Goal: Task Accomplishment & Management: Manage account settings

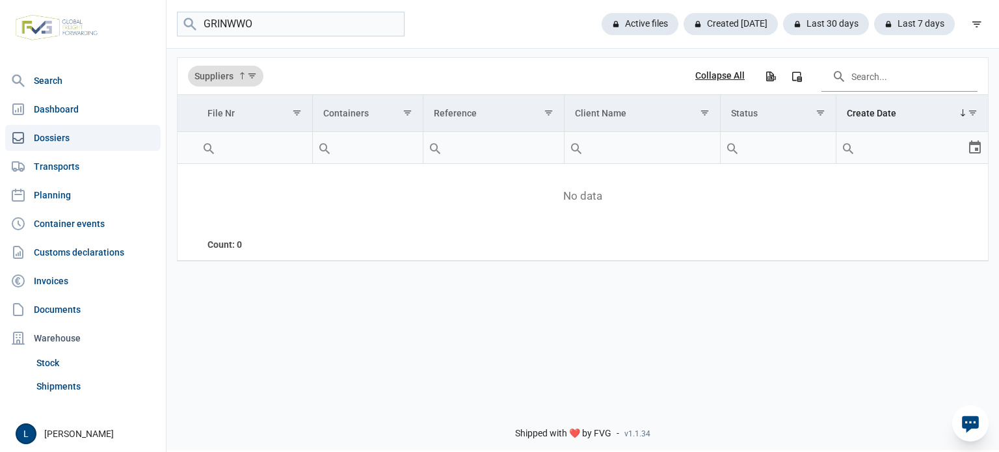
click at [328, 26] on input "GRINWWO" at bounding box center [291, 24] width 228 height 25
type input "GRINWOOD"
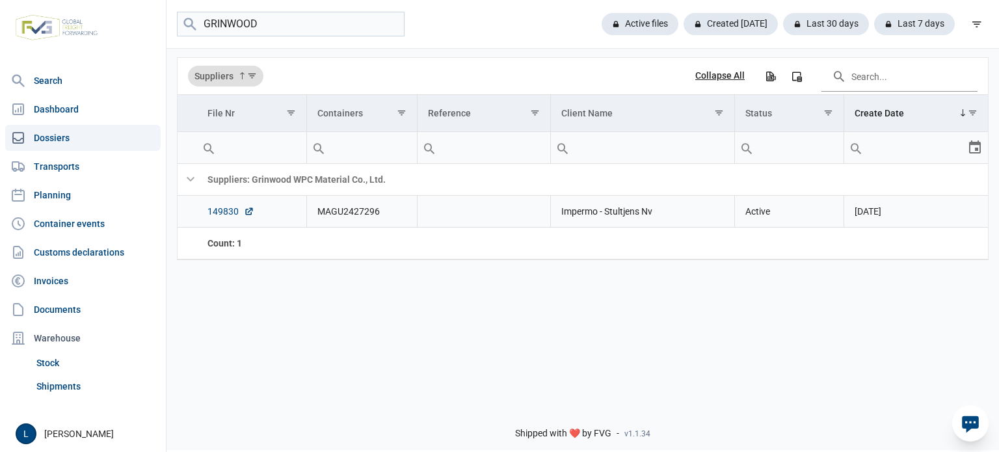
click at [226, 209] on link "149830" at bounding box center [231, 211] width 47 height 13
click at [72, 207] on link "Planning" at bounding box center [82, 195] width 155 height 26
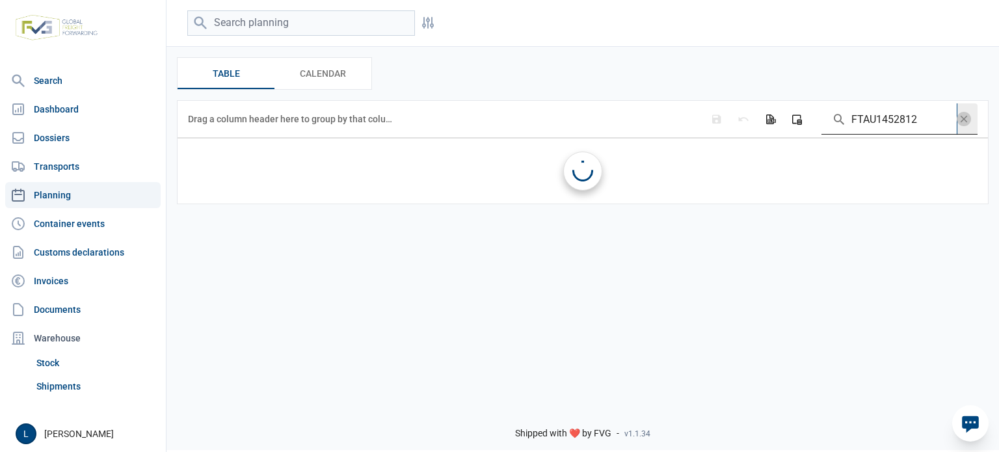
click at [855, 109] on input "FTAU1452812" at bounding box center [889, 118] width 135 height 31
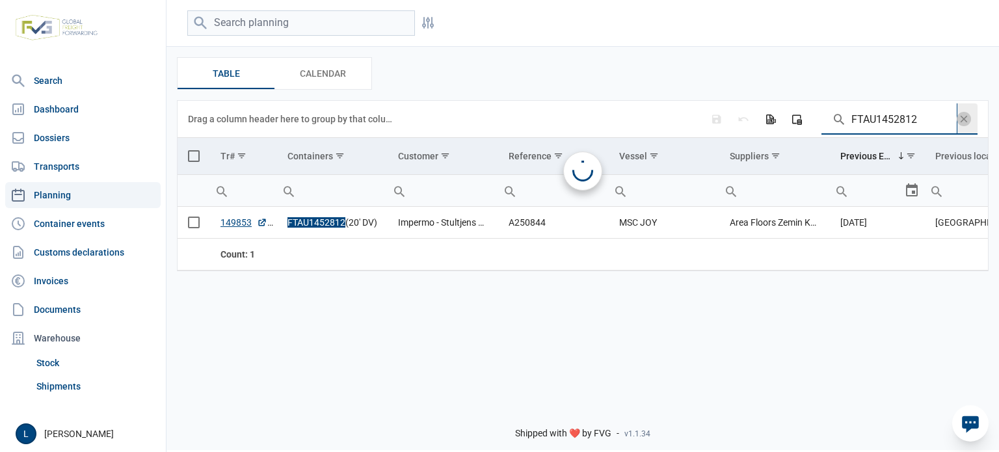
paste input "A250811"
type input "A250811"
click at [188, 160] on span "Select all" at bounding box center [194, 156] width 12 height 12
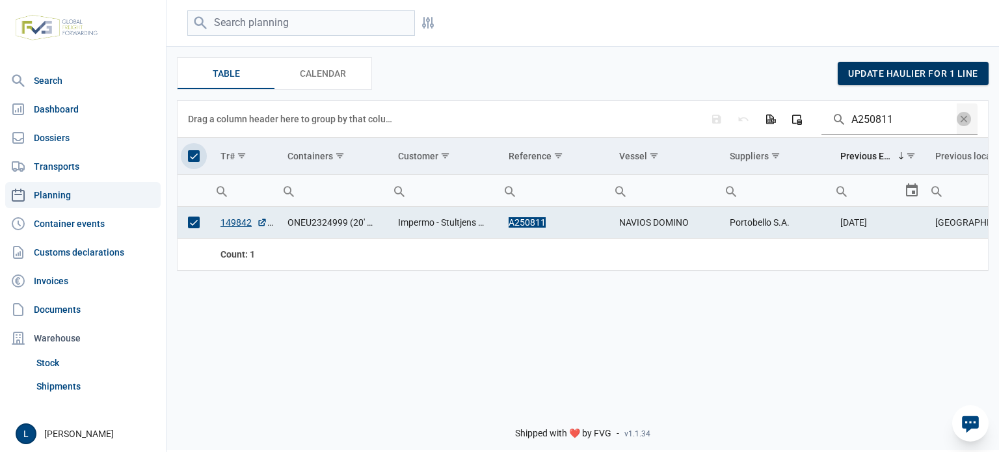
click at [882, 77] on span "update haulier for 1 line" at bounding box center [913, 73] width 130 height 10
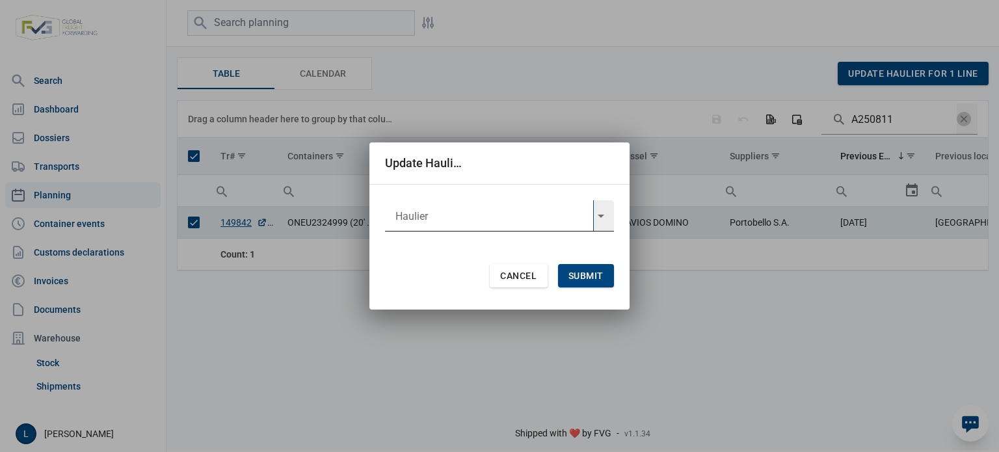
click at [501, 219] on input "text" at bounding box center [489, 215] width 208 height 31
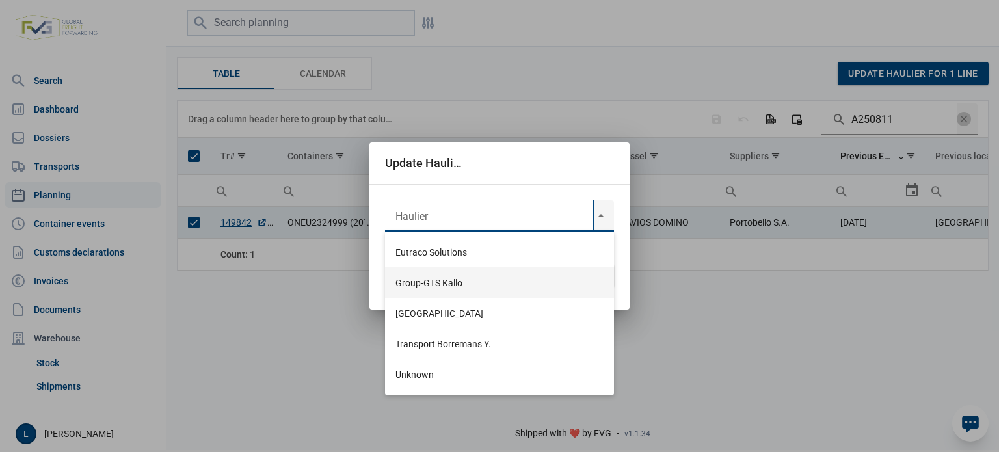
click at [459, 288] on div "Group-GTS Kallo" at bounding box center [499, 282] width 229 height 31
type input "Group-GTS Kallo"
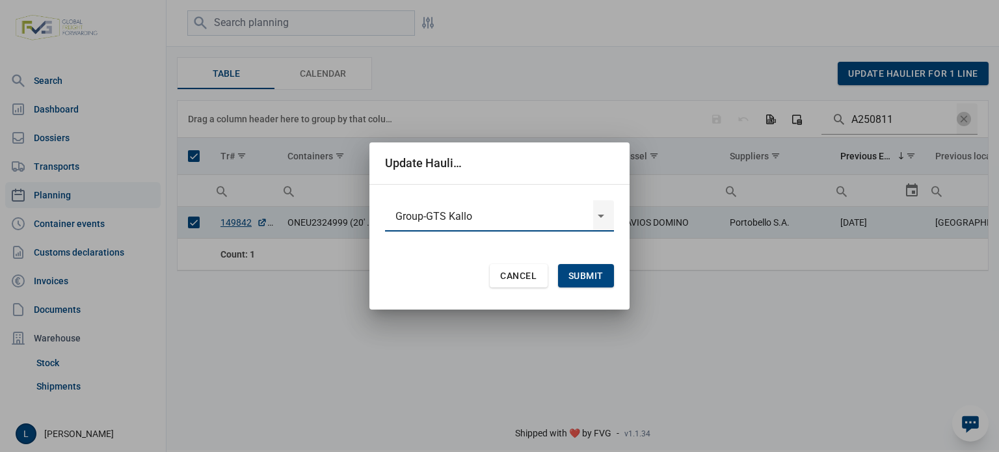
click at [576, 278] on span "Submit" at bounding box center [586, 276] width 35 height 10
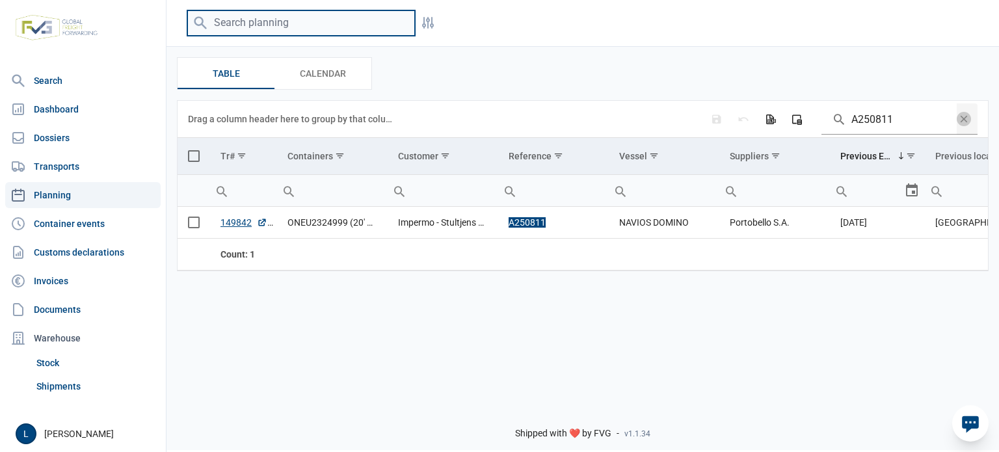
click at [281, 13] on input "search" at bounding box center [301, 22] width 228 height 25
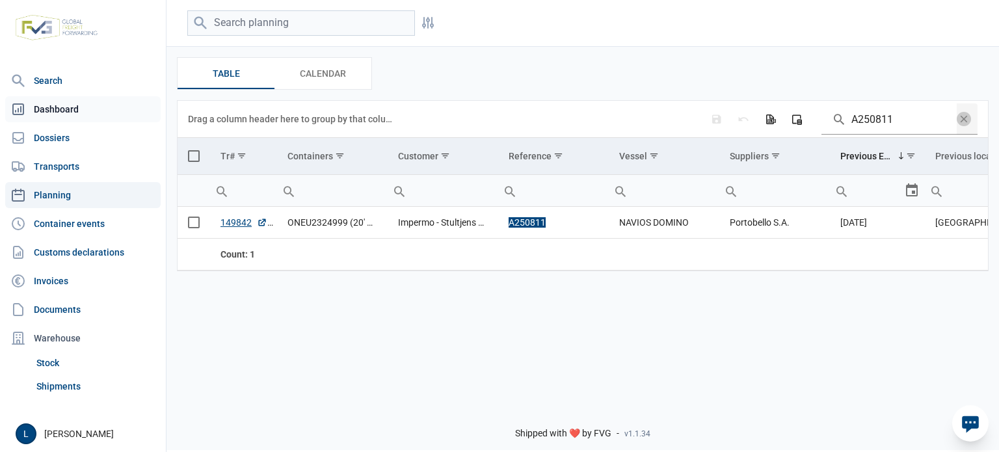
click at [102, 115] on link "Dashboard" at bounding box center [82, 109] width 155 height 26
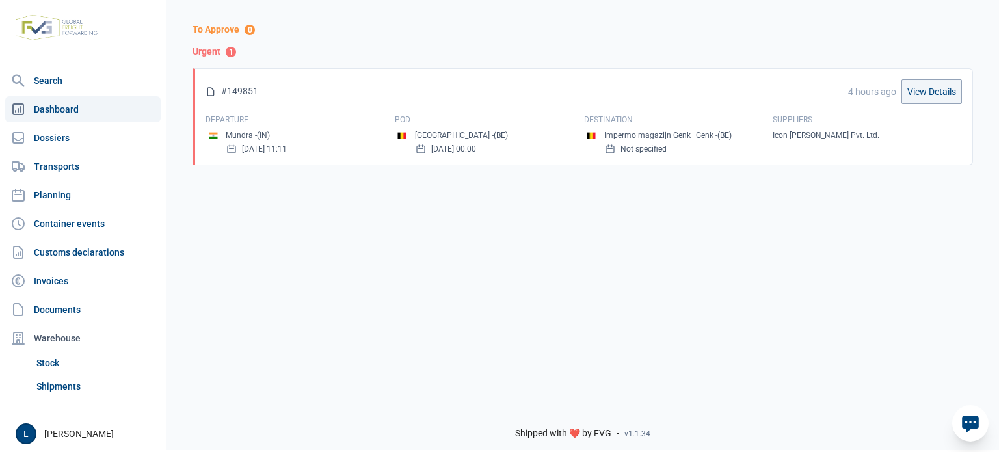
click at [102, 121] on link "Dashboard" at bounding box center [82, 109] width 155 height 26
click at [96, 141] on link "Dossiers" at bounding box center [82, 138] width 155 height 26
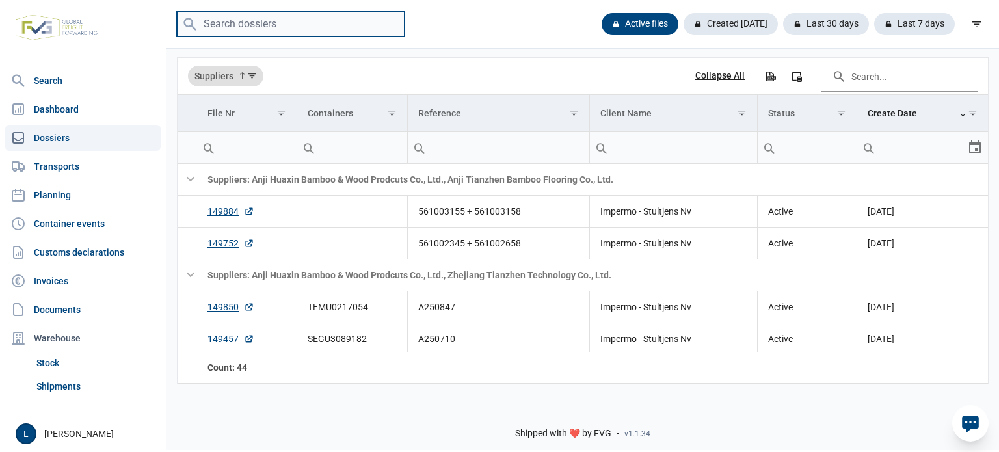
click at [239, 25] on input "search" at bounding box center [291, 24] width 228 height 25
paste input "TCKU1346447"
type input "TCKU1346447"
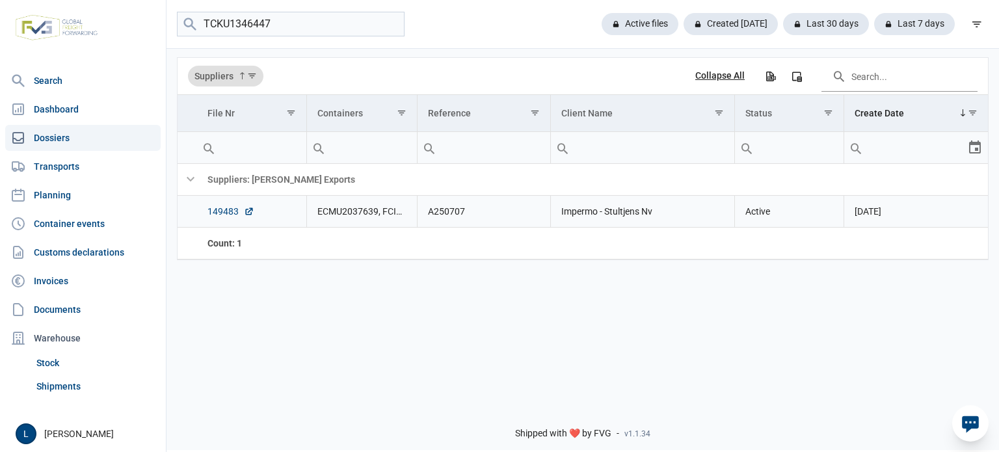
click at [237, 207] on link "149483" at bounding box center [231, 211] width 47 height 13
click at [288, 27] on input "TCKU1346447" at bounding box center [291, 24] width 228 height 25
click at [643, 27] on div "Active files" at bounding box center [634, 24] width 87 height 22
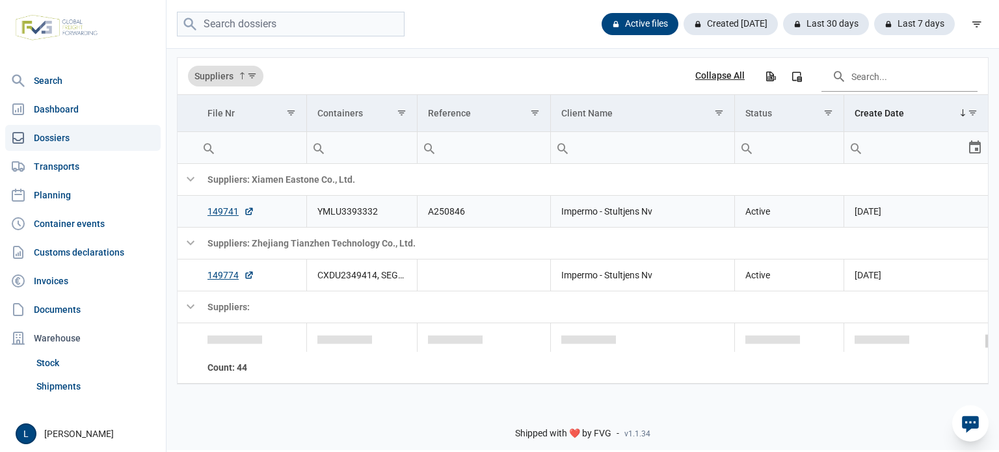
scroll to position [1978, 0]
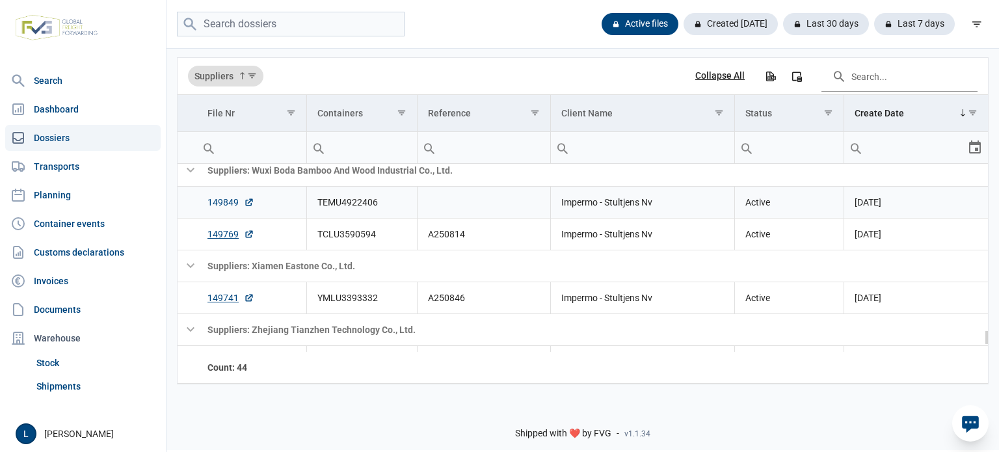
click at [221, 205] on link "149849" at bounding box center [231, 202] width 47 height 13
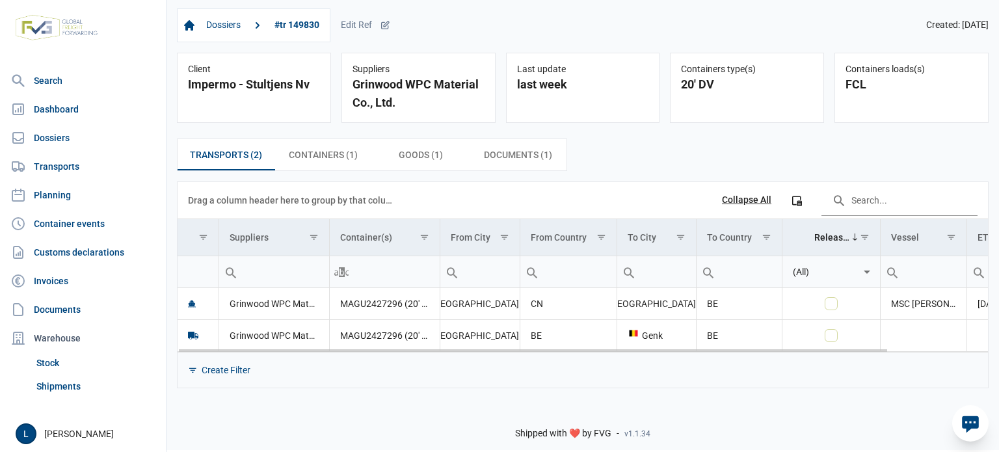
drag, startPoint x: 562, startPoint y: 347, endPoint x: 801, endPoint y: 340, distance: 239.5
click at [801, 340] on body "For evaluation purposes only. Redistribution prohibited. Please register an exi…" at bounding box center [499, 203] width 999 height 452
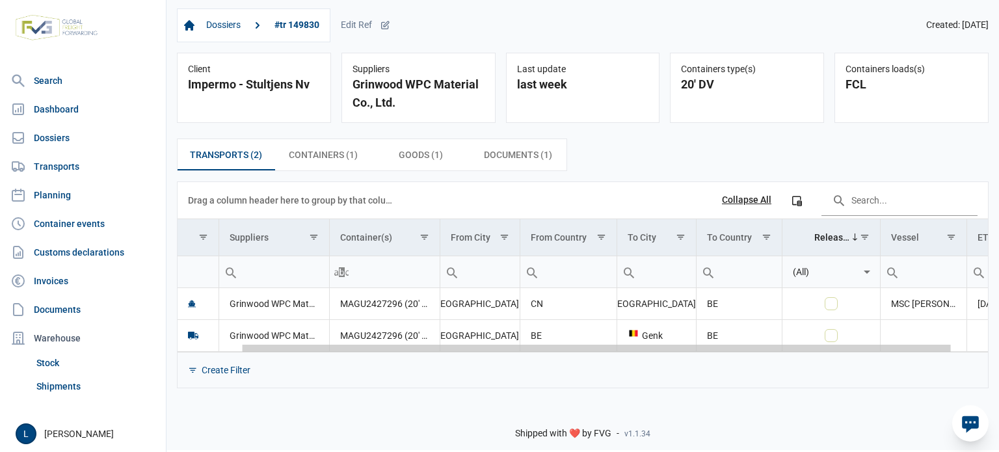
scroll to position [0, 113]
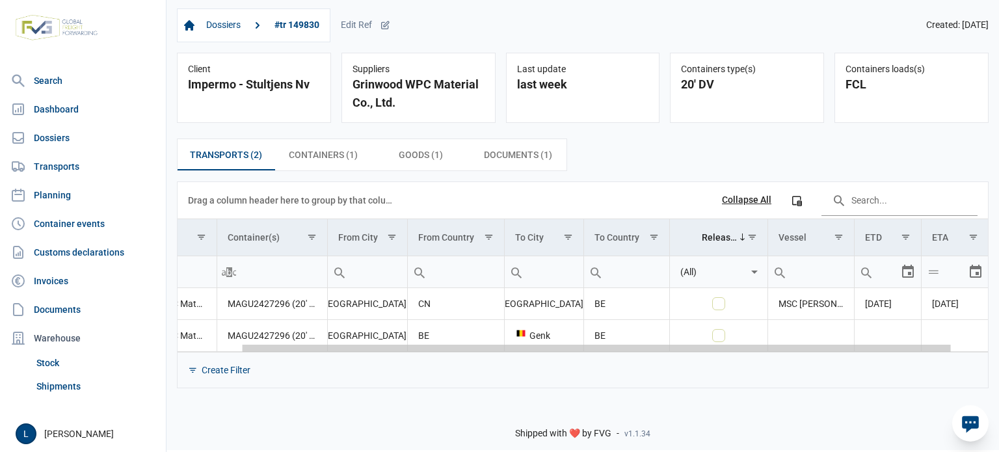
drag, startPoint x: 833, startPoint y: 351, endPoint x: 986, endPoint y: 340, distance: 153.2
click at [985, 341] on body "For evaluation purposes only. Redistribution prohibited. Please register an exi…" at bounding box center [499, 203] width 999 height 452
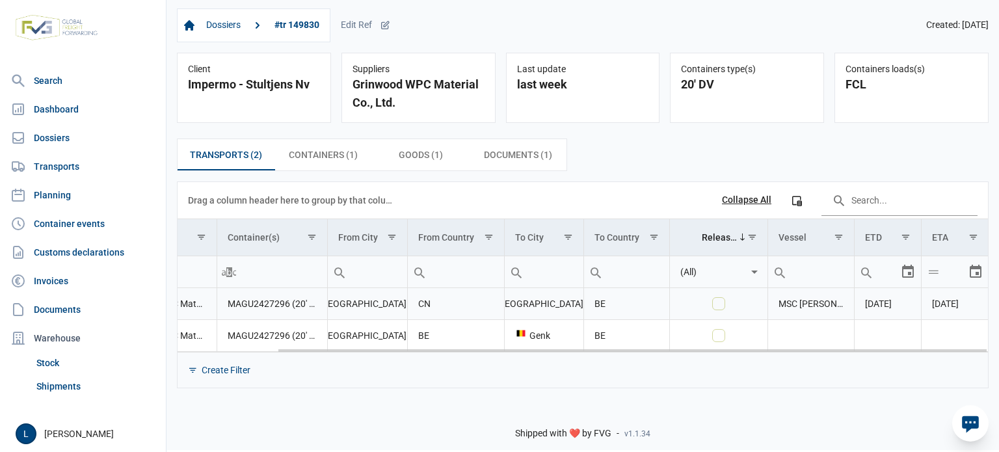
click at [959, 308] on span "[DATE]" at bounding box center [945, 304] width 27 height 10
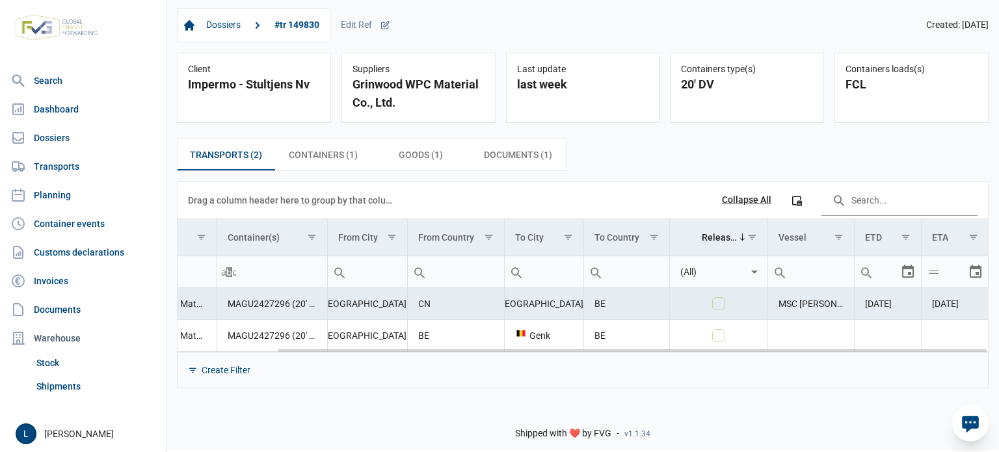
click at [892, 304] on span "[DATE]" at bounding box center [878, 304] width 27 height 10
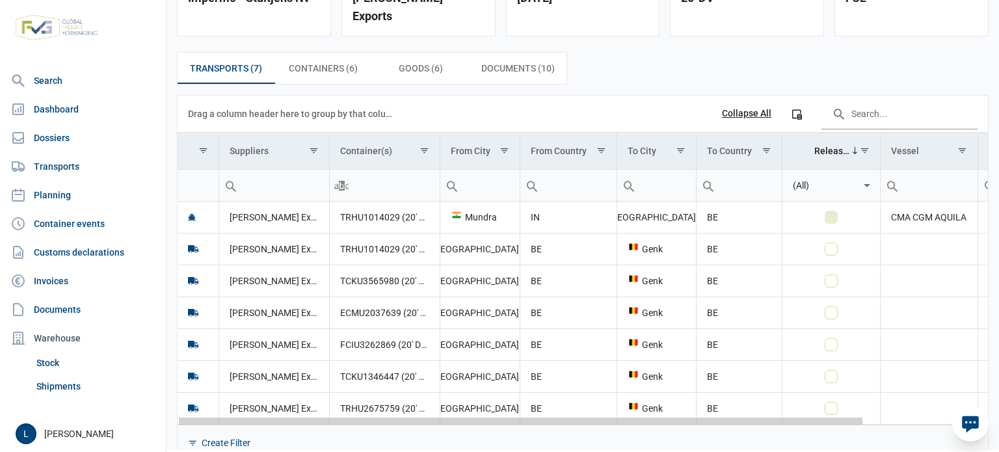
scroll to position [0, 133]
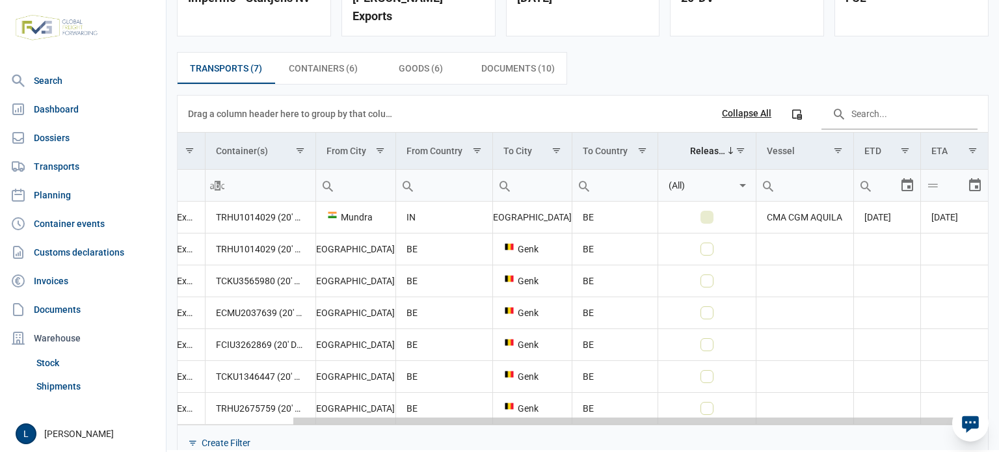
drag, startPoint x: 550, startPoint y: 401, endPoint x: 899, endPoint y: 396, distance: 348.7
click at [899, 396] on body "For evaluation purposes only. Redistribution prohibited. Please register an exi…" at bounding box center [499, 203] width 999 height 452
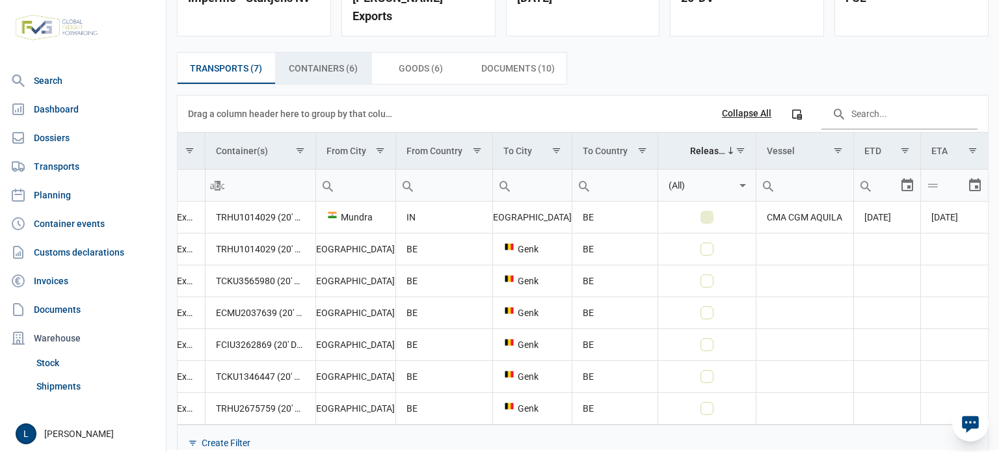
drag, startPoint x: 337, startPoint y: 53, endPoint x: 316, endPoint y: 99, distance: 50.1
click at [337, 61] on span "Containers (6) Containers (6)" at bounding box center [323, 69] width 69 height 16
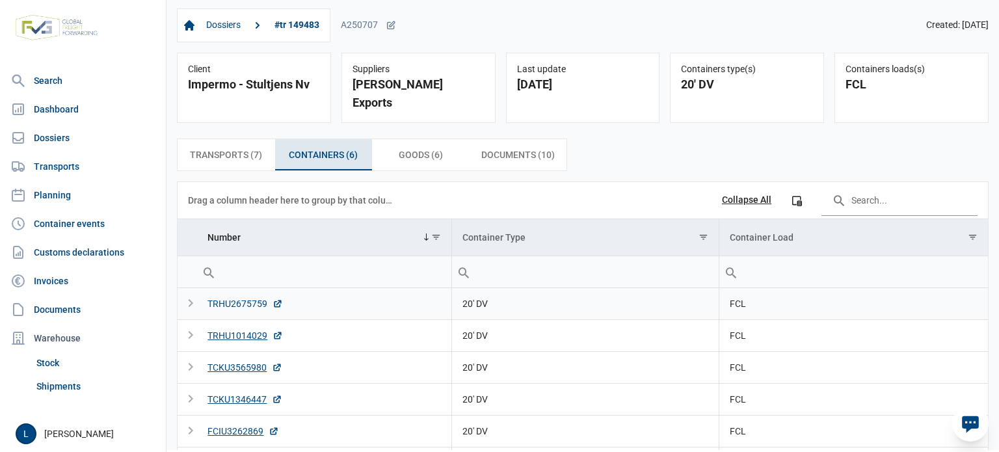
click at [237, 297] on div "TRHU2675759" at bounding box center [245, 303] width 75 height 13
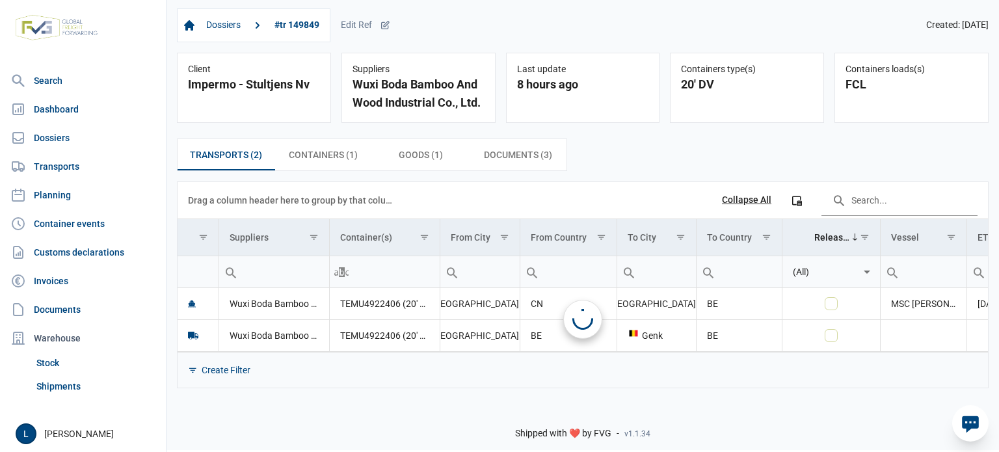
drag, startPoint x: 371, startPoint y: 33, endPoint x: 379, endPoint y: 62, distance: 29.5
click at [371, 33] on div "Dossiers #tr 149849 Edit Ref" at bounding box center [283, 25] width 213 height 34
click at [364, 25] on div "Edit Ref" at bounding box center [365, 26] width 49 height 12
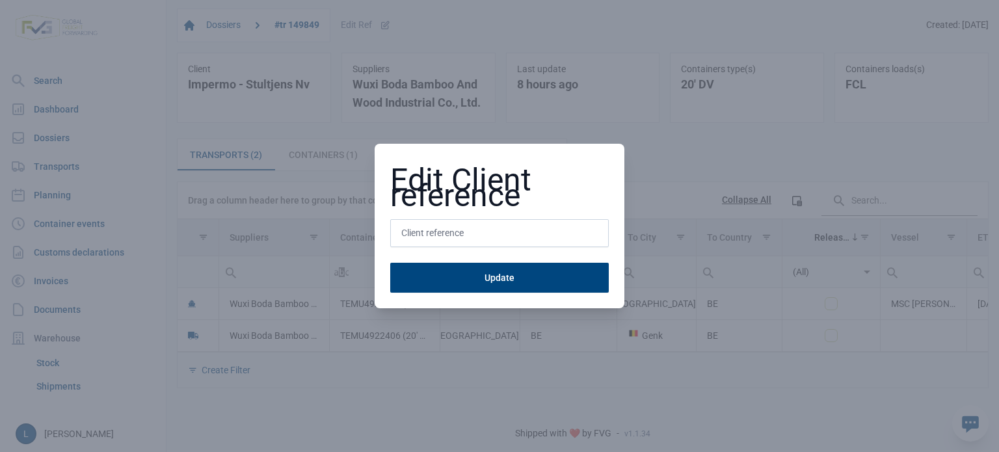
click at [422, 231] on input "text" at bounding box center [499, 233] width 219 height 29
click at [390, 263] on button "Update" at bounding box center [499, 278] width 219 height 30
type input "A"
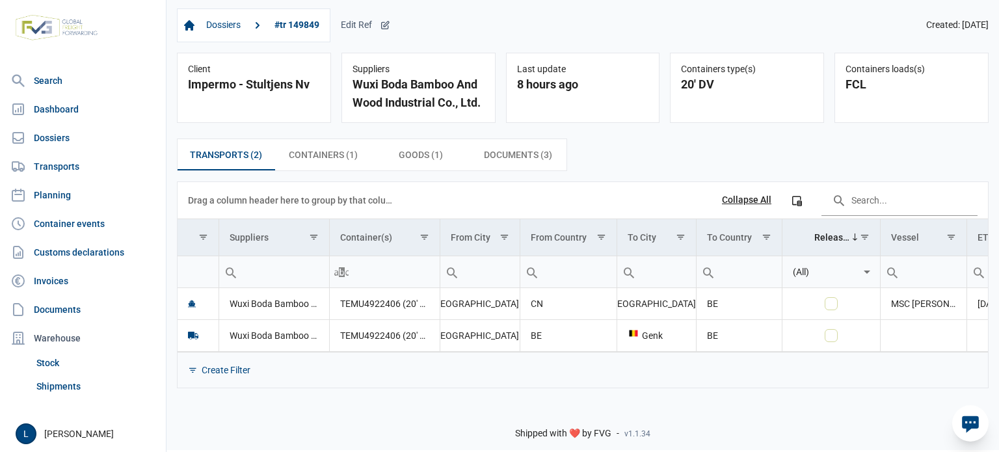
click at [374, 31] on div "Edit Ref" at bounding box center [365, 26] width 49 height 12
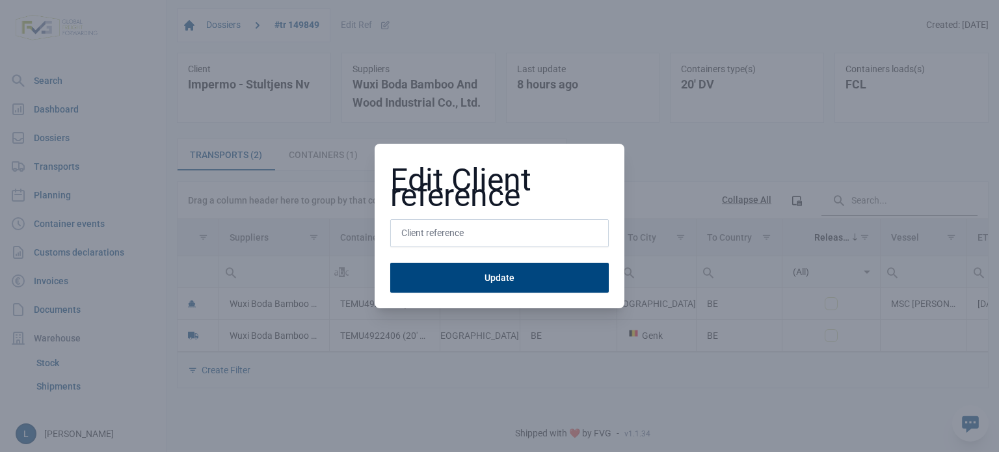
click at [440, 234] on input "text" at bounding box center [499, 233] width 219 height 29
type input "A250852"
click at [390, 263] on button "Update" at bounding box center [499, 278] width 219 height 30
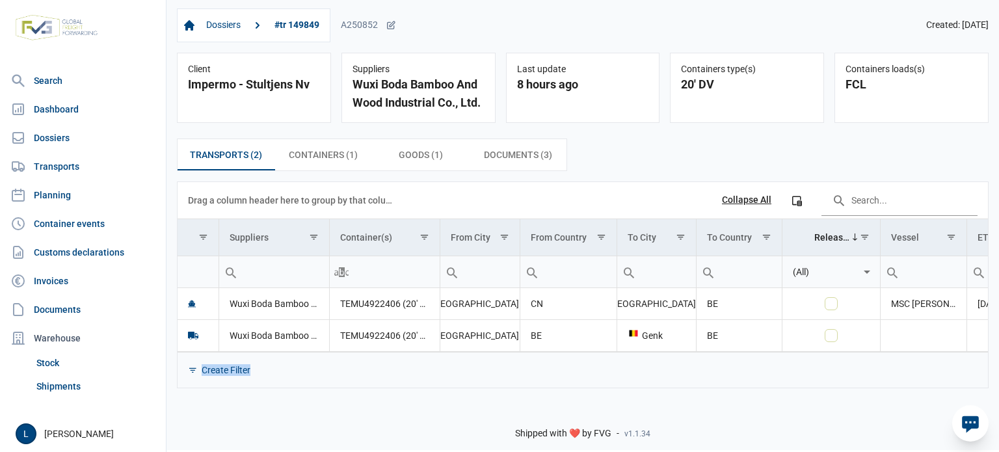
drag, startPoint x: 630, startPoint y: 352, endPoint x: 999, endPoint y: 358, distance: 368.9
click at [999, 358] on div "Transports (2) Transports (2) Containers (1) Containers (1) Goods (1) Goods (1)…" at bounding box center [583, 263] width 833 height 271
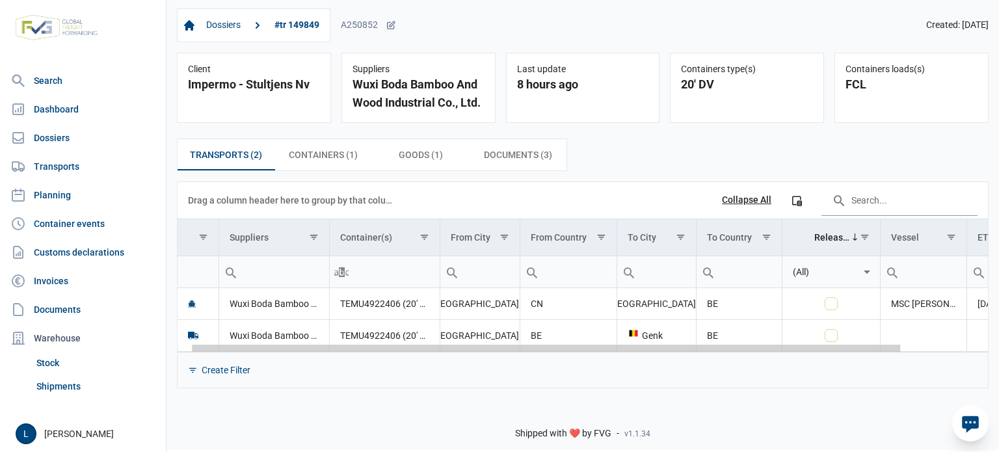
scroll to position [0, 113]
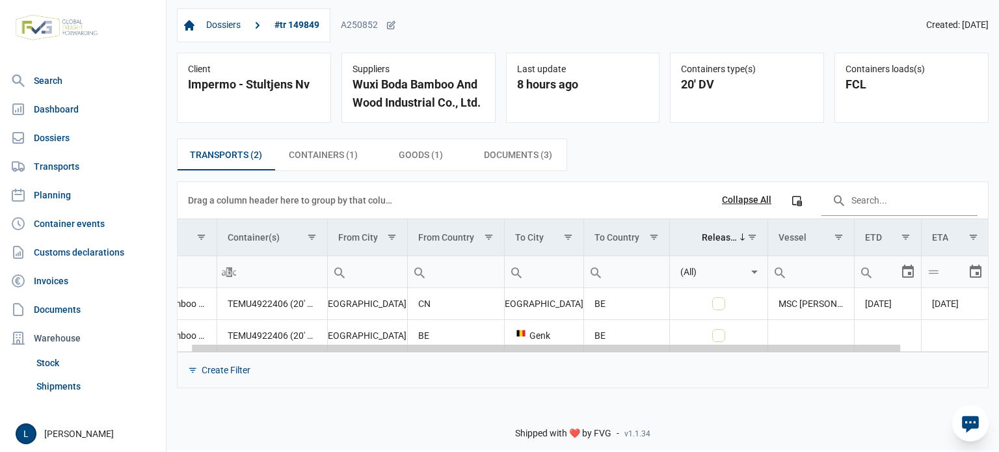
drag, startPoint x: 803, startPoint y: 349, endPoint x: 999, endPoint y: 360, distance: 196.1
click at [999, 360] on body "For evaluation purposes only. Redistribution prohibited. Please register an exi…" at bounding box center [499, 203] width 999 height 452
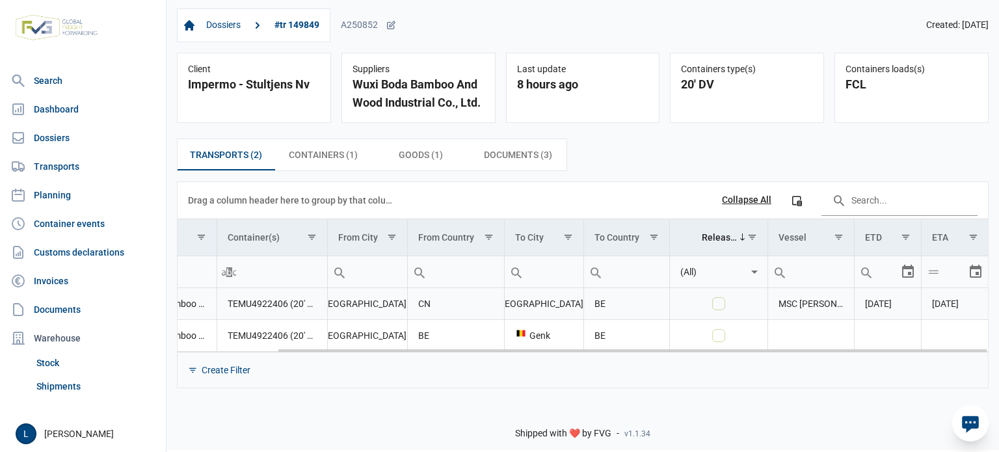
click at [263, 302] on td "TEMU4922406 (20' DV)" at bounding box center [272, 304] width 111 height 32
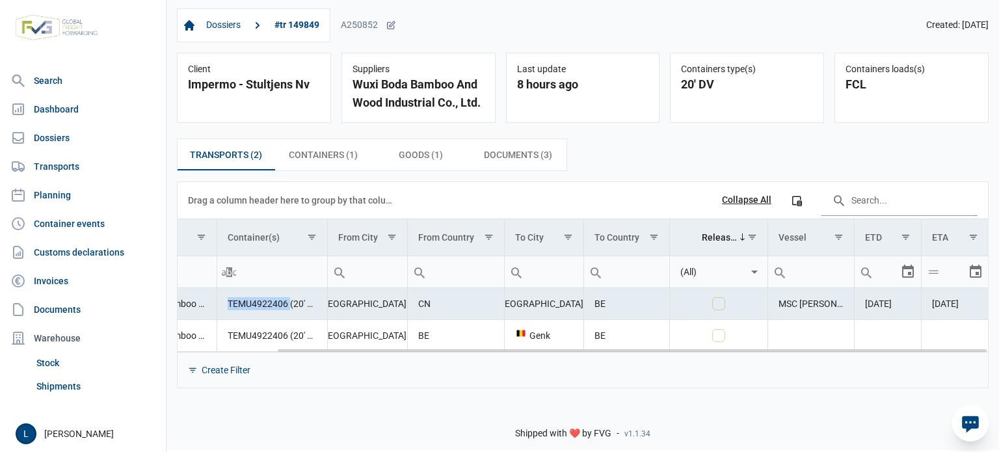
click at [263, 302] on td "TEMU4922406 (20' DV)" at bounding box center [272, 304] width 111 height 32
copy td "TEMU4922406"
